Goal: Use online tool/utility: Utilize a website feature to perform a specific function

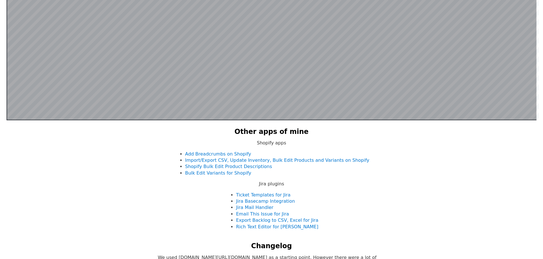
scroll to position [253, 0]
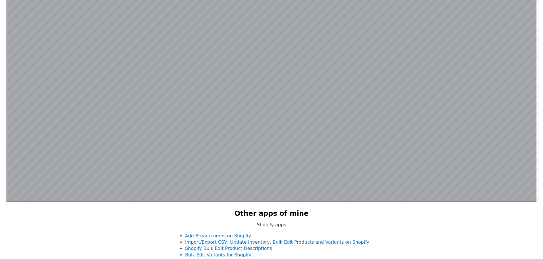
scroll to position [111, 0]
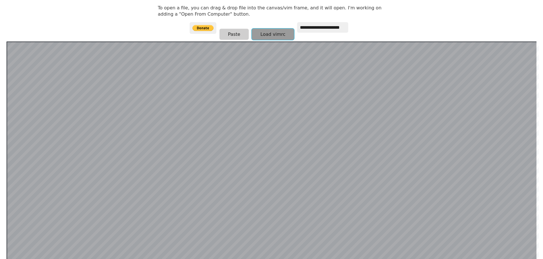
click at [264, 36] on button "Load vimrc" at bounding box center [273, 34] width 42 height 11
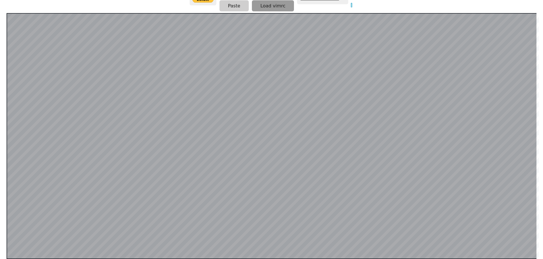
type input "*"
click at [7, 13] on div at bounding box center [272, 136] width 530 height 246
click at [238, 5] on button "Paste" at bounding box center [233, 5] width 29 height 11
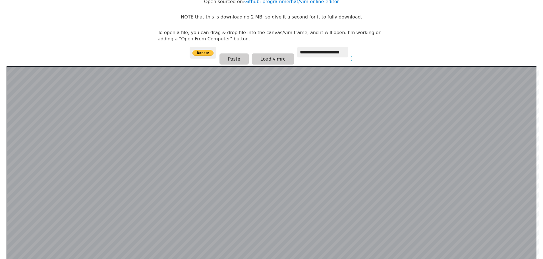
scroll to position [54, 0]
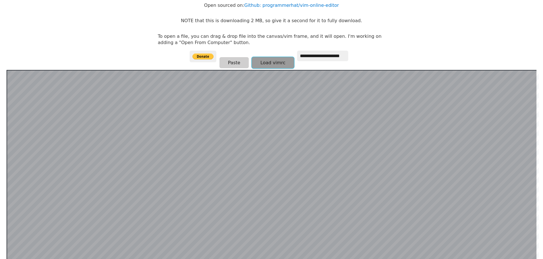
click at [274, 62] on button "Load vimrc" at bounding box center [273, 62] width 42 height 11
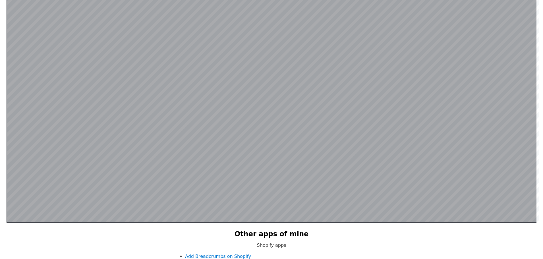
scroll to position [111, 0]
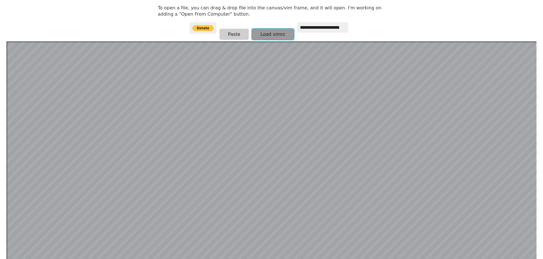
click at [280, 36] on button "Load vimrc" at bounding box center [273, 34] width 42 height 11
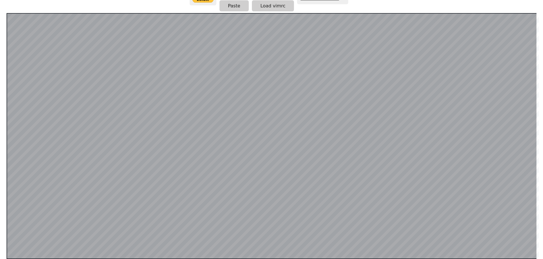
click at [4, 10] on html "**********" at bounding box center [271, 24] width 543 height 270
click at [230, 4] on button "Paste" at bounding box center [233, 5] width 29 height 11
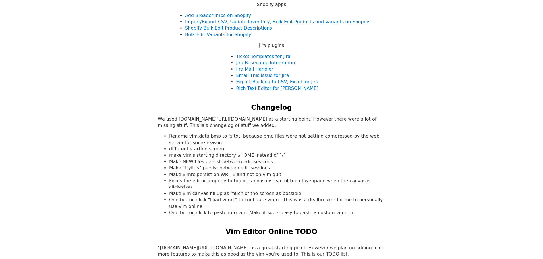
scroll to position [455, 0]
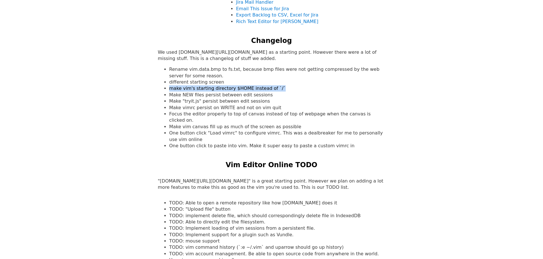
drag, startPoint x: 226, startPoint y: 88, endPoint x: 292, endPoint y: 90, distance: 66.2
click at [292, 90] on ul "Rename vim.data.bmp to fs.txt, because bmp files were not getting compressed by…" at bounding box center [271, 107] width 227 height 83
click at [292, 90] on li "make vim's starting directory $HOME instead of `/`" at bounding box center [277, 88] width 216 height 6
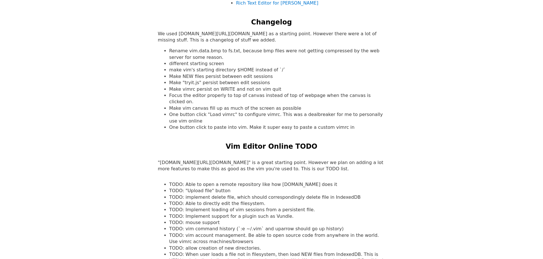
scroll to position [483, 0]
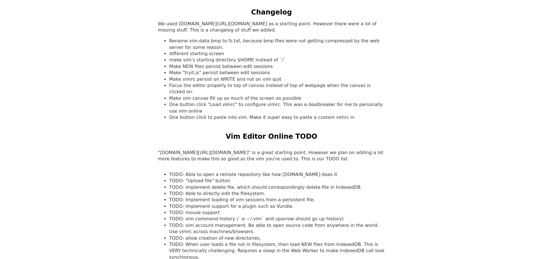
drag, startPoint x: 496, startPoint y: 81, endPoint x: 490, endPoint y: 80, distance: 6.0
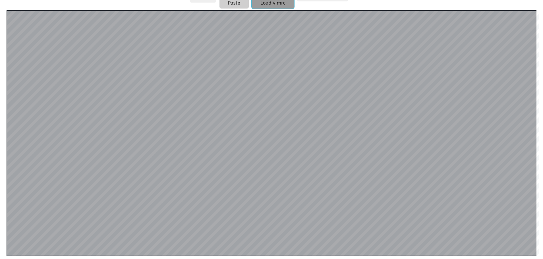
click at [274, 6] on button "Load vimrc" at bounding box center [273, 2] width 42 height 11
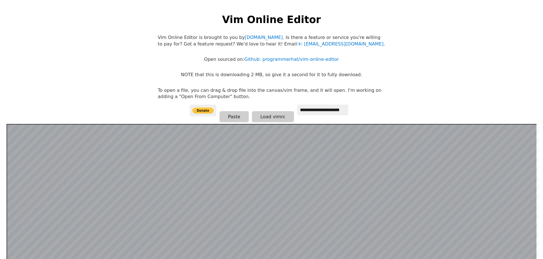
scroll to position [111, 0]
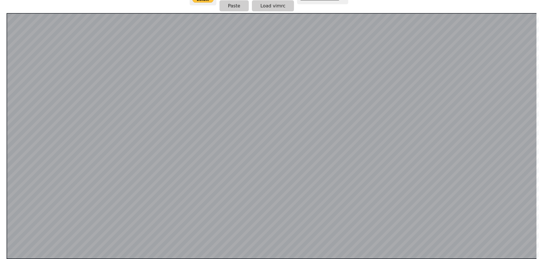
click at [273, 12] on div "**********" at bounding box center [272, 3] width 164 height 19
click at [275, 7] on button "Load vimrc" at bounding box center [273, 5] width 42 height 11
click at [0, 25] on html "**********" at bounding box center [271, 24] width 543 height 270
